Goal: Task Accomplishment & Management: Complete application form

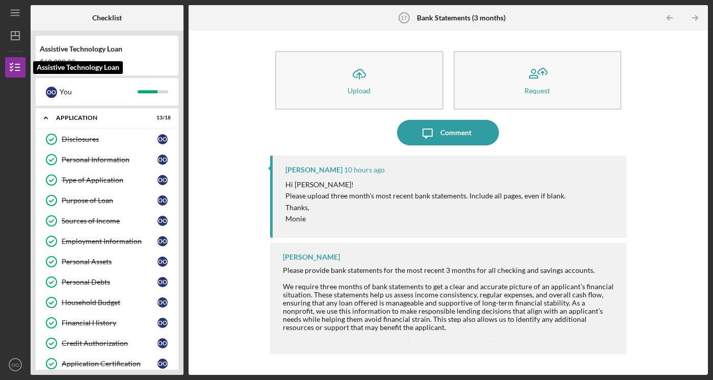
scroll to position [234, 0]
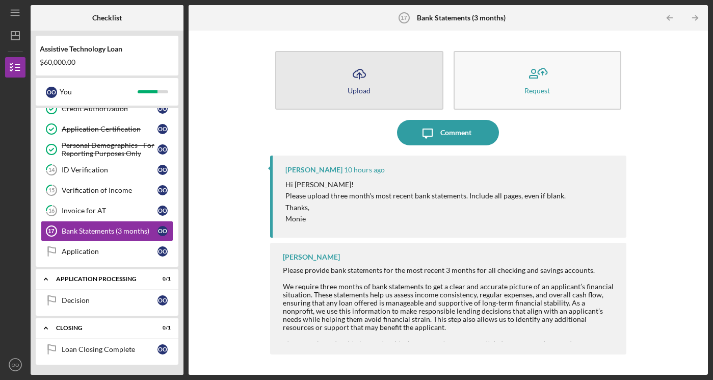
click at [335, 90] on button "Icon/Upload Upload" at bounding box center [359, 80] width 168 height 59
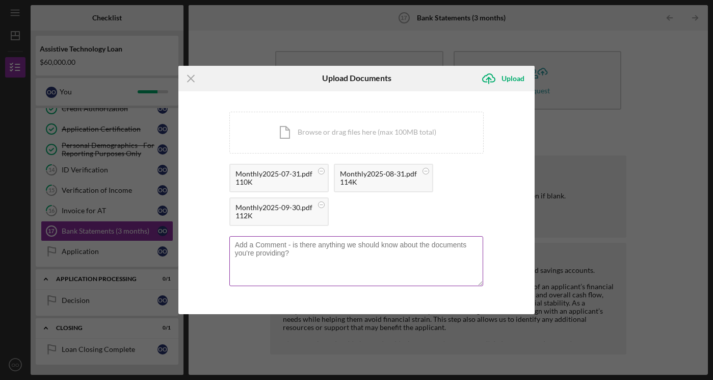
click at [458, 248] on textarea at bounding box center [356, 261] width 254 height 50
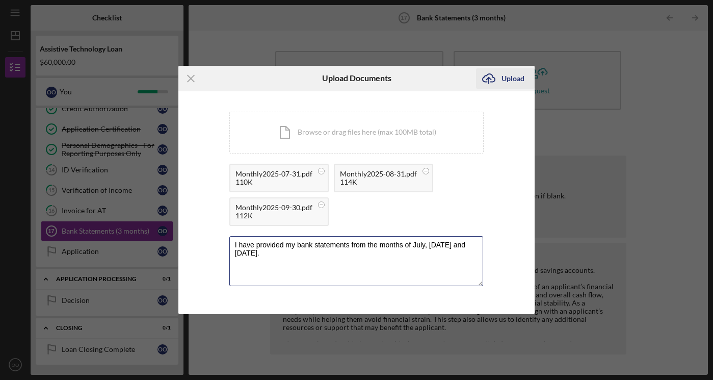
type textarea "I have provided my bank statements from the months of July, [DATE] and [DATE]."
click at [500, 77] on icon "Icon/Upload" at bounding box center [488, 78] width 25 height 25
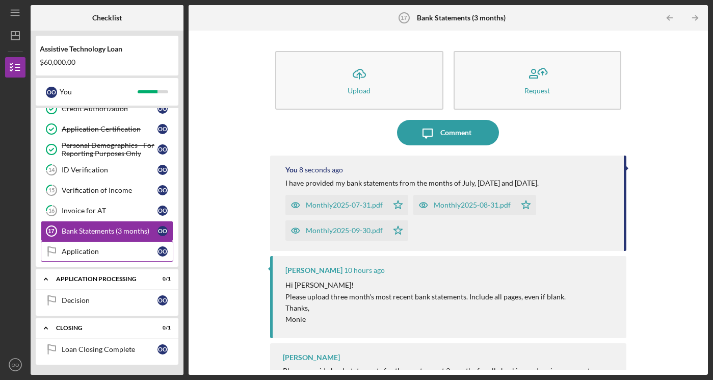
click at [104, 249] on div "Application" at bounding box center [110, 251] width 96 height 8
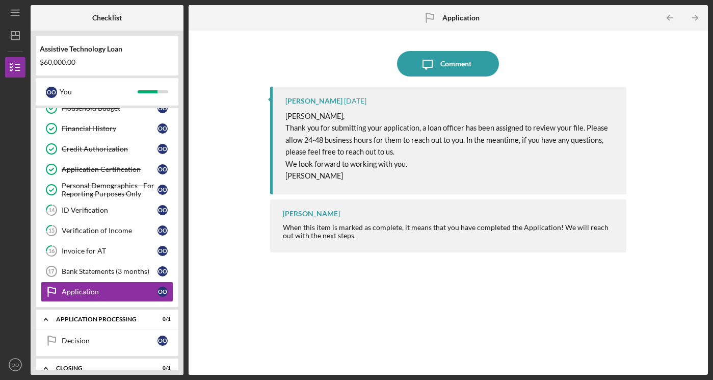
scroll to position [187, 0]
